Goal: Task Accomplishment & Management: Complete application form

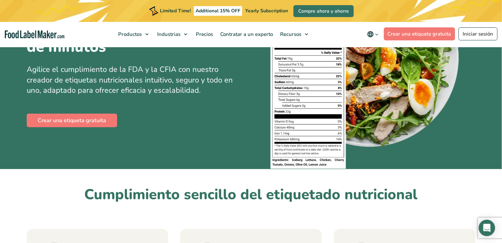
scroll to position [68, 0]
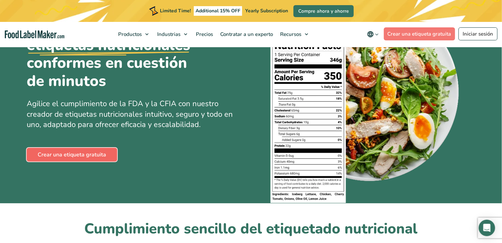
click at [73, 157] on link "Crear una etiqueta gratuita" at bounding box center [72, 155] width 90 height 14
click at [72, 153] on link "Crear una etiqueta gratuita" at bounding box center [72, 155] width 90 height 14
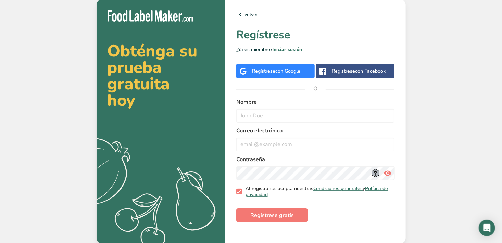
scroll to position [0, 0]
click at [281, 67] on span "con Google" at bounding box center [287, 70] width 25 height 7
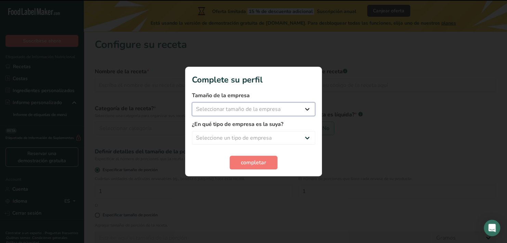
click at [241, 109] on select "Seleccionar tamaño de la empresa Menos de 10 empleados De 10 a 50 empleados De …" at bounding box center [253, 109] width 123 height 14
click at [264, 109] on select "Seleccionar tamaño de la empresa Menos de 10 empleados De 10 a 50 empleados De …" at bounding box center [253, 109] width 123 height 14
click at [265, 137] on select "Seleccione un tipo de empresa Fabricante de alimentos envasados Restaurante y c…" at bounding box center [253, 138] width 123 height 14
click at [258, 165] on span "completar" at bounding box center [253, 162] width 25 height 8
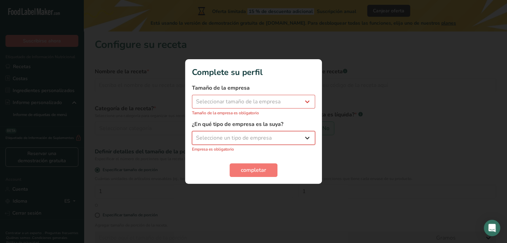
click at [261, 135] on select "Seleccione un tipo de empresa Fabricante de alimentos envasados Restaurante y c…" at bounding box center [253, 138] width 123 height 14
select select "8"
click at [192, 135] on select "Seleccione un tipo de empresa Fabricante de alimentos envasados Restaurante y c…" at bounding box center [253, 138] width 123 height 14
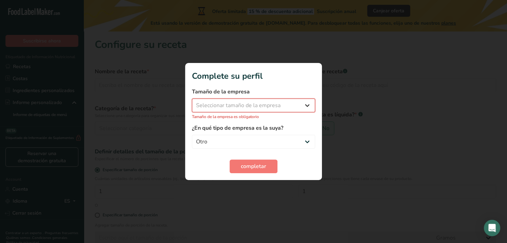
click at [233, 105] on select "Seleccionar tamaño de la empresa Menos de 10 empleados De 10 a 50 empleados De …" at bounding box center [253, 106] width 123 height 14
select select "1"
click at [192, 102] on select "Seleccionar tamaño de la empresa Menos de 10 empleados De 10 a 50 empleados De …" at bounding box center [253, 106] width 123 height 14
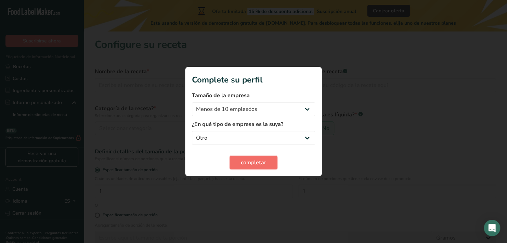
click at [250, 164] on span "completar" at bounding box center [253, 162] width 25 height 8
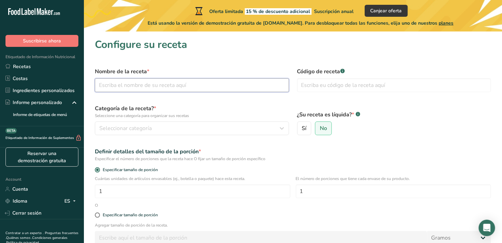
click at [118, 83] on input "text" at bounding box center [192, 85] width 194 height 14
